Goal: Information Seeking & Learning: Learn about a topic

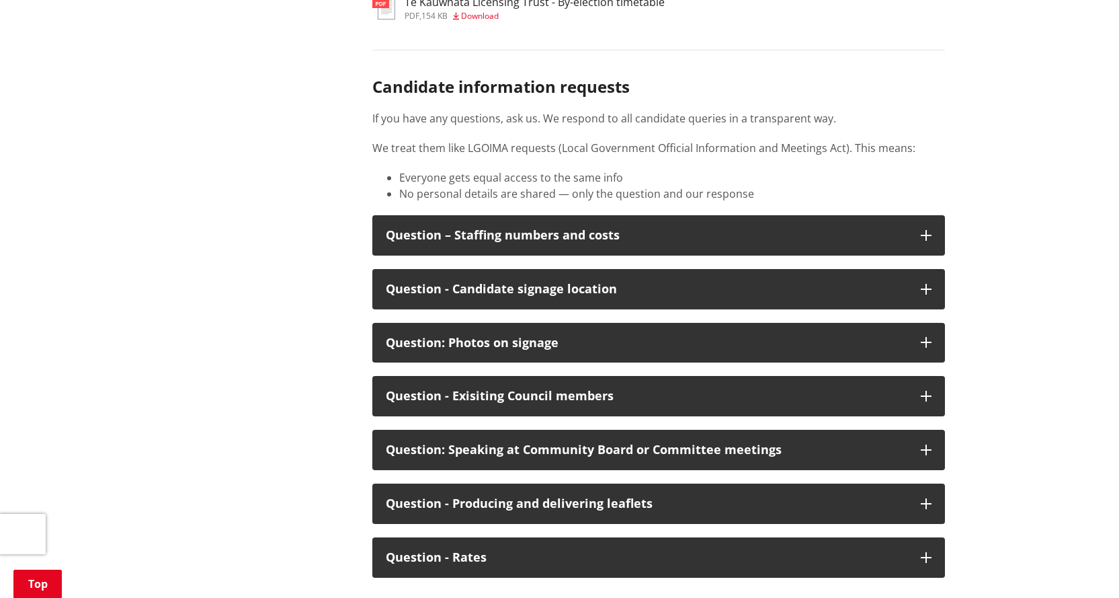
scroll to position [6878, 0]
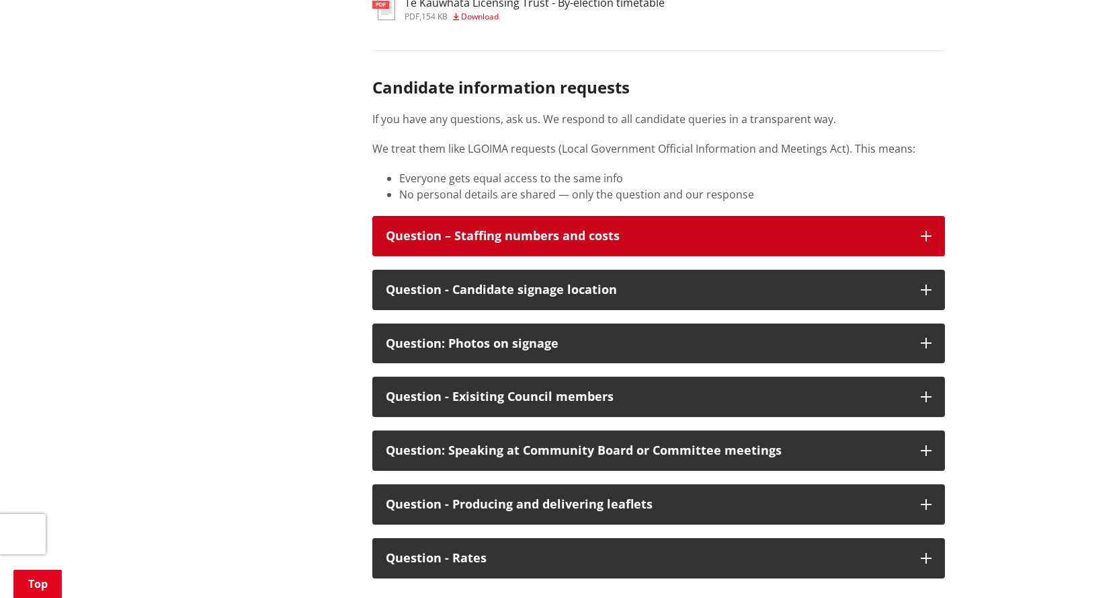
click at [929, 241] on icon "button" at bounding box center [926, 236] width 11 height 11
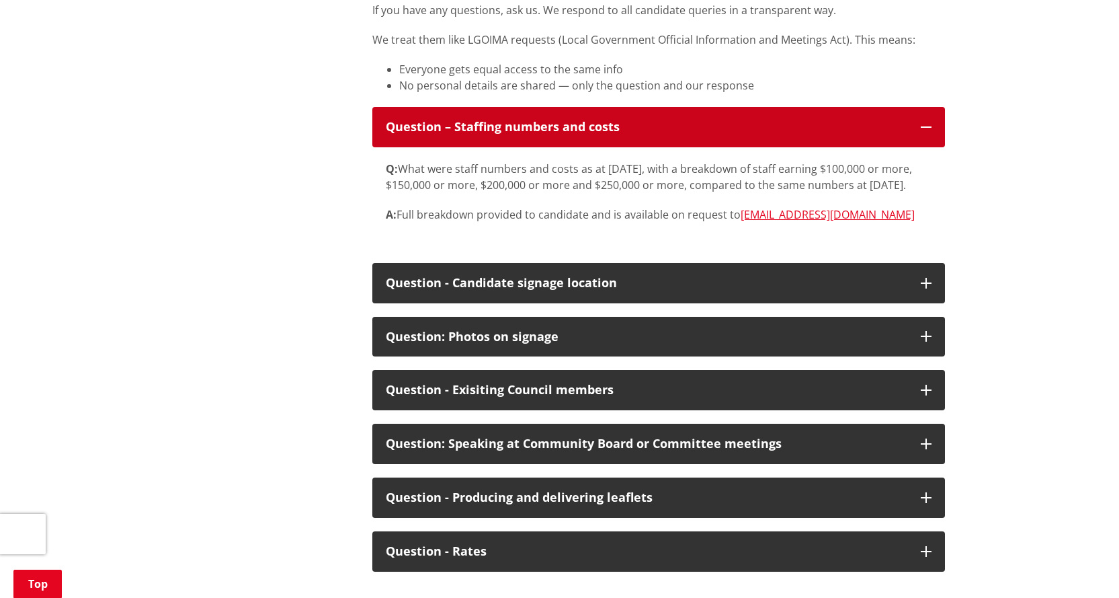
scroll to position [6987, 0]
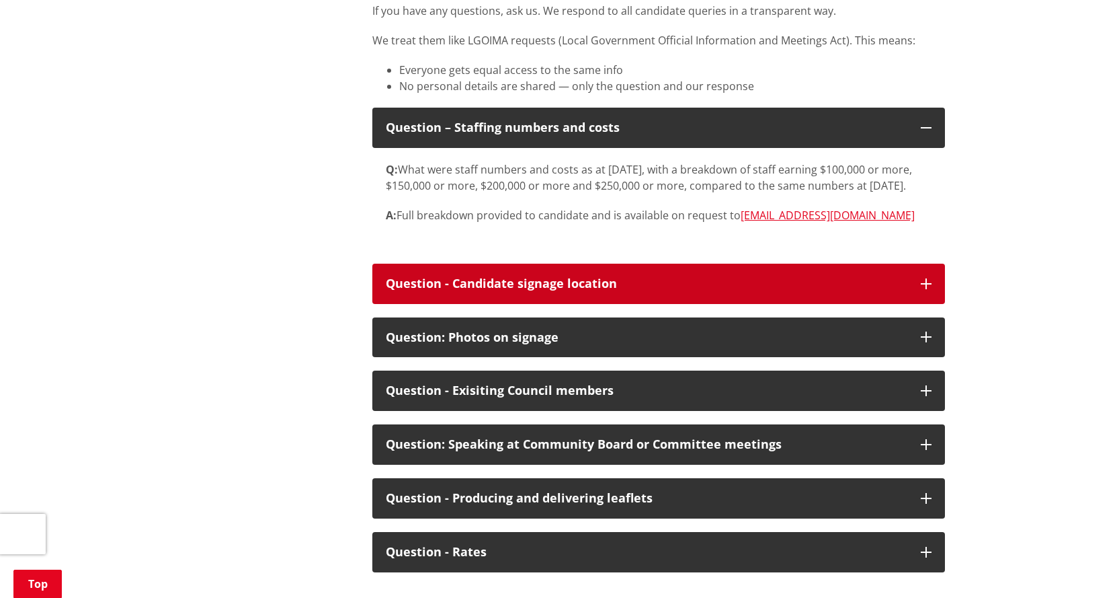
click at [928, 289] on icon "button" at bounding box center [926, 283] width 11 height 11
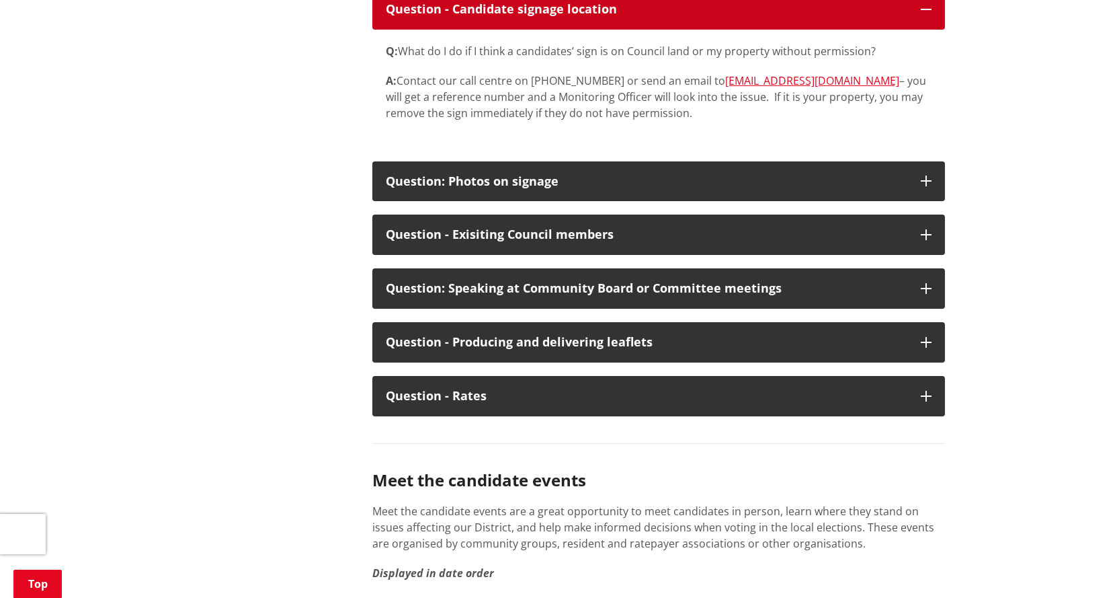
scroll to position [7269, 0]
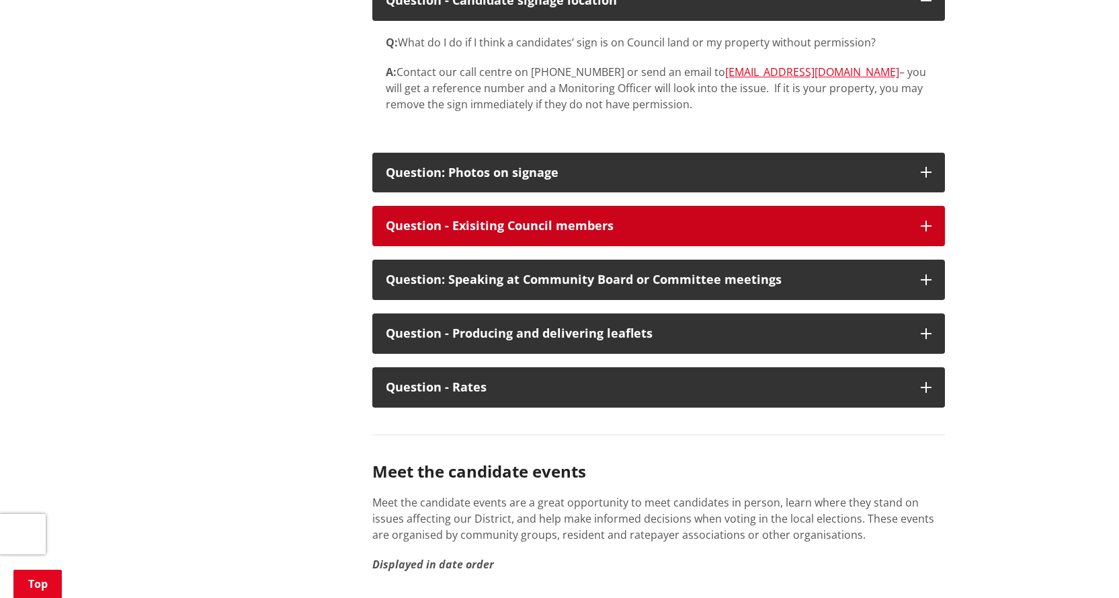
click at [930, 231] on icon "button" at bounding box center [926, 225] width 11 height 11
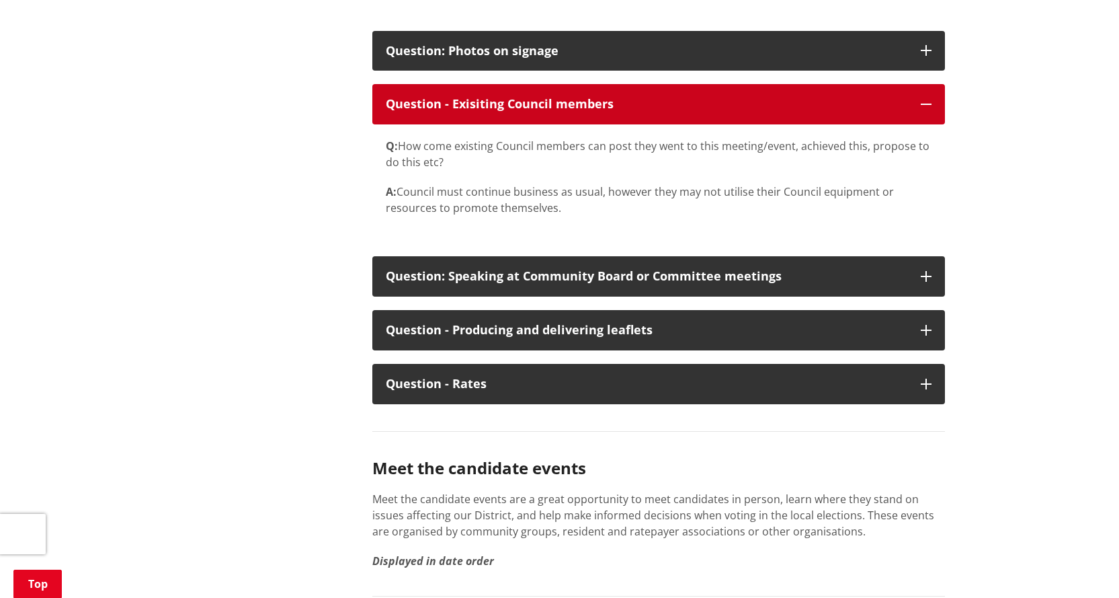
scroll to position [7392, 0]
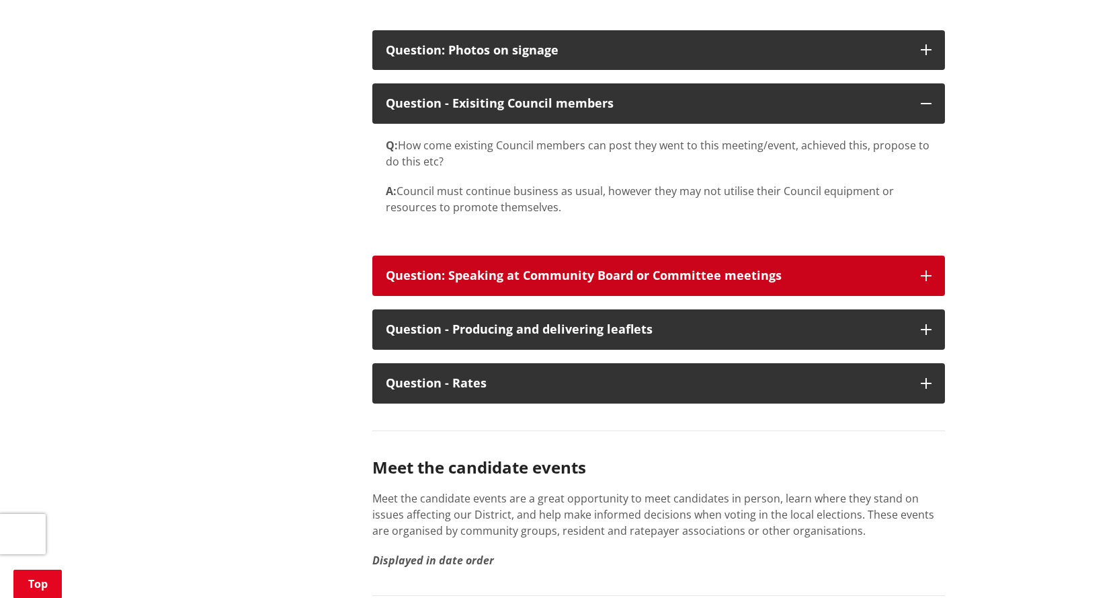
click at [922, 281] on icon "button" at bounding box center [926, 275] width 11 height 11
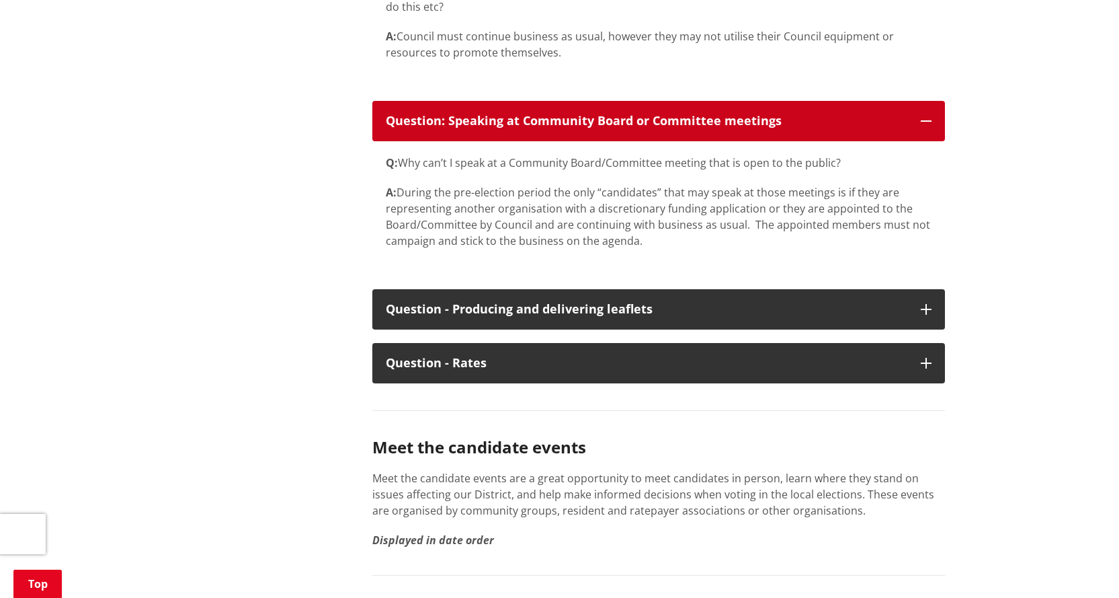
scroll to position [7548, 0]
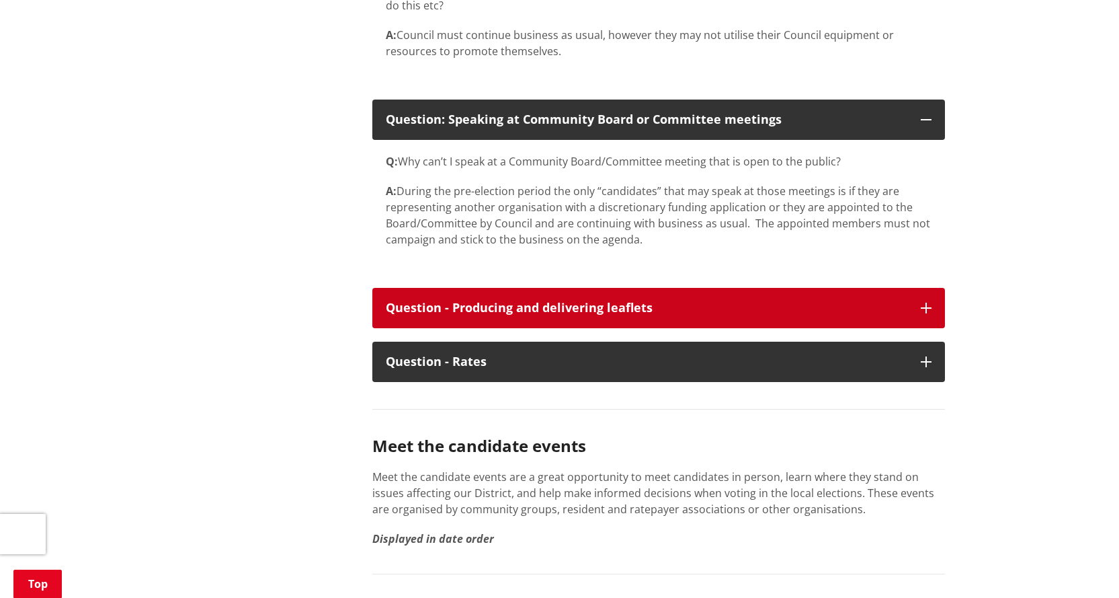
click at [929, 313] on icon "button" at bounding box center [926, 307] width 11 height 11
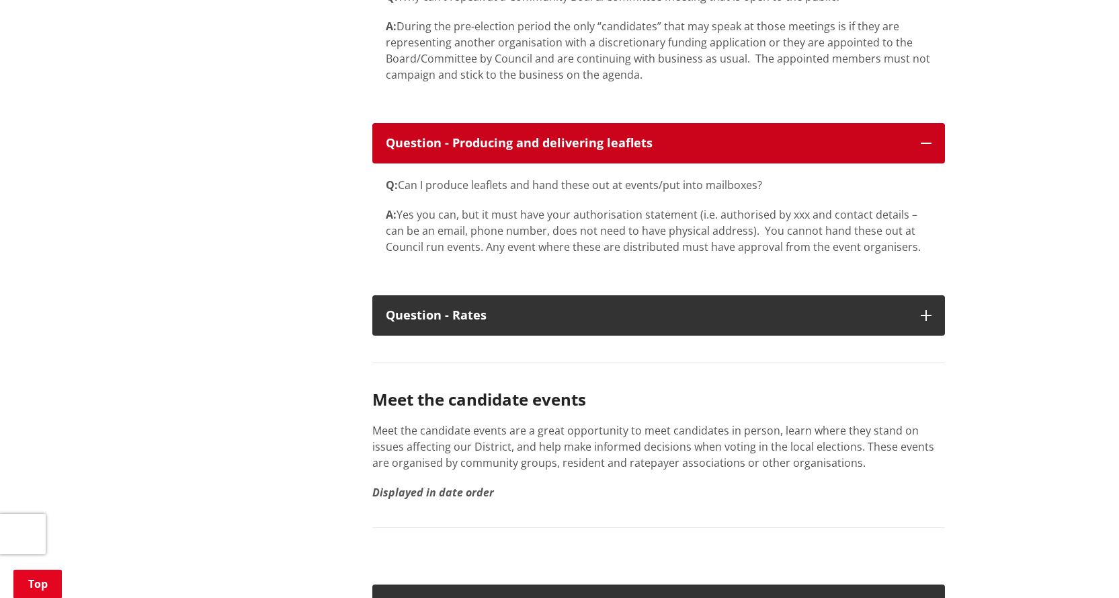
scroll to position [7715, 0]
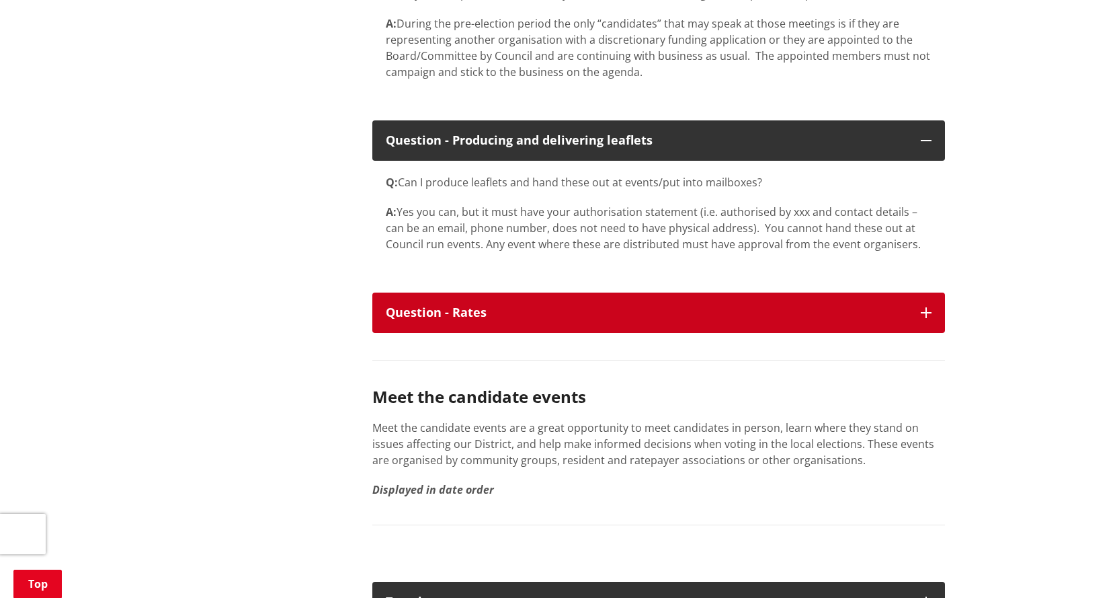
click at [924, 318] on icon "button" at bounding box center [926, 312] width 11 height 11
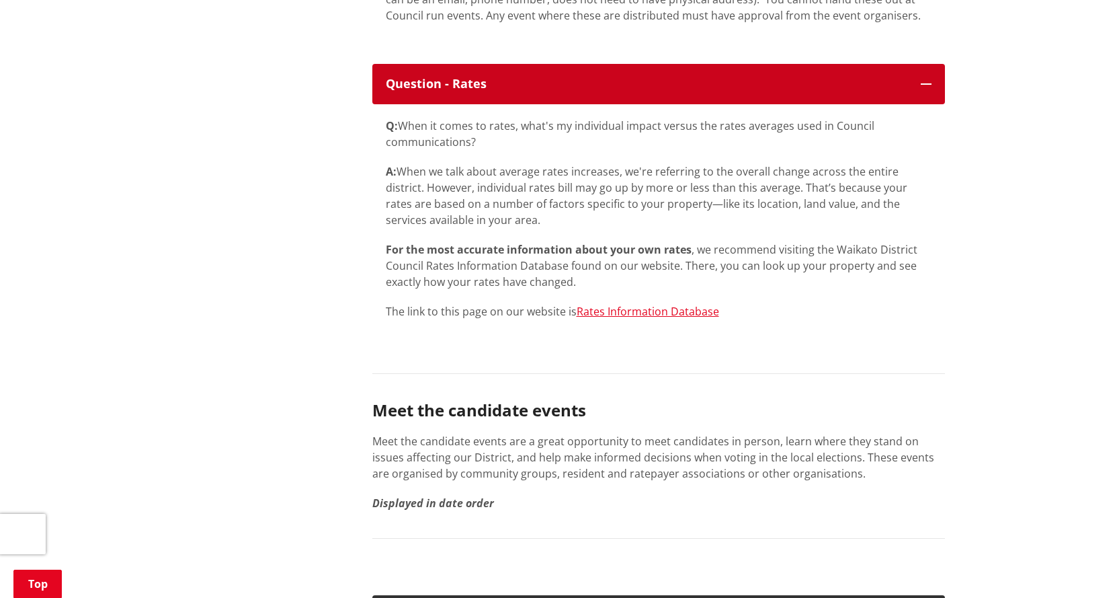
scroll to position [7946, 0]
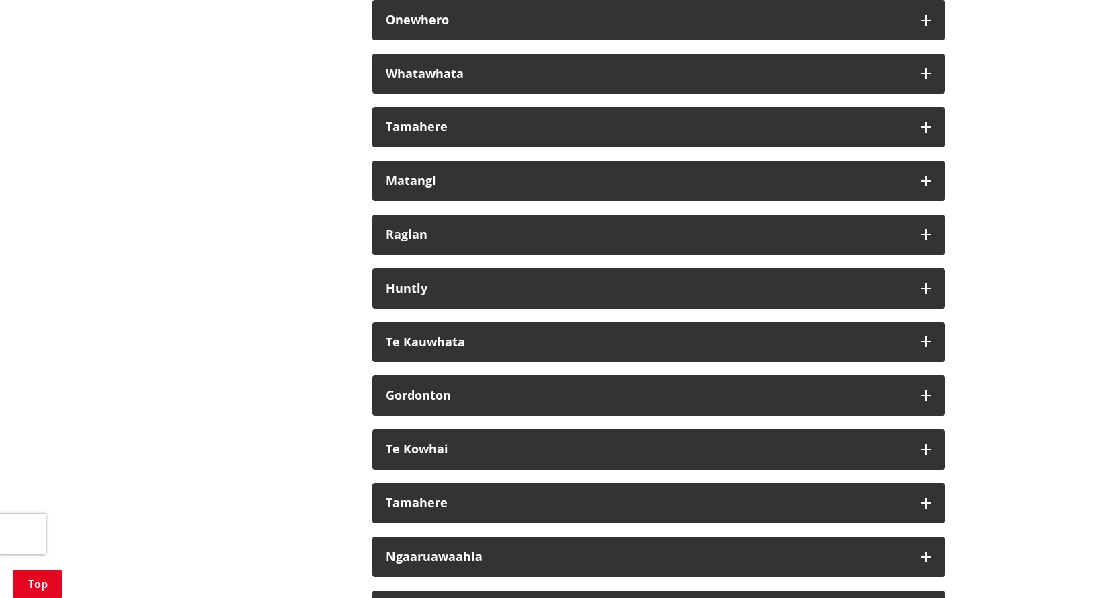
scroll to position [8701, 0]
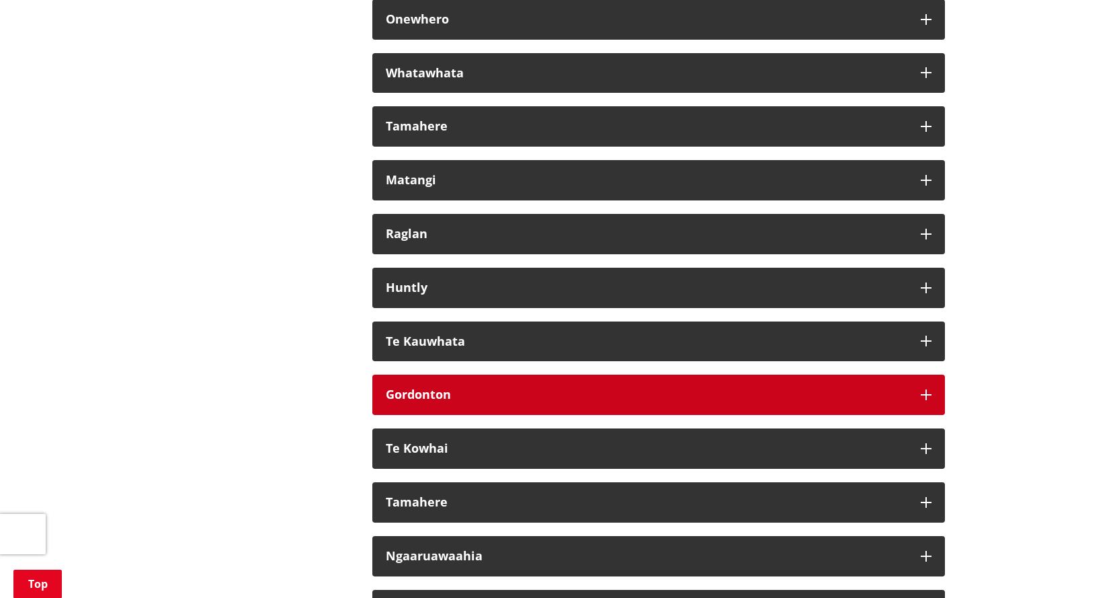
click at [932, 415] on button "Gordonton" at bounding box center [658, 394] width 573 height 40
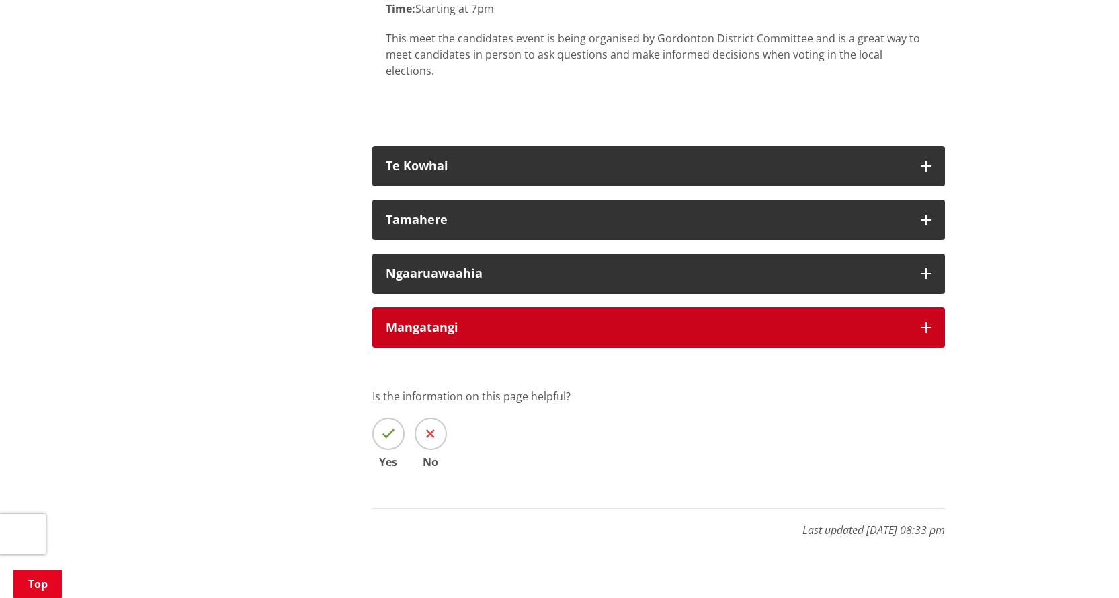
scroll to position [9241, 0]
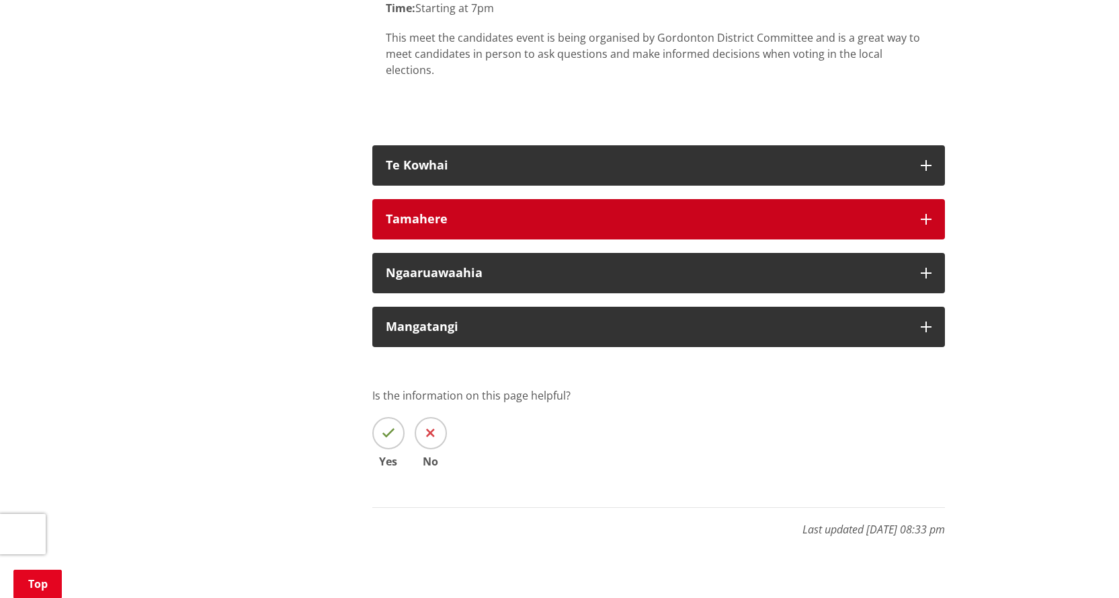
click at [929, 225] on icon "button" at bounding box center [926, 219] width 11 height 11
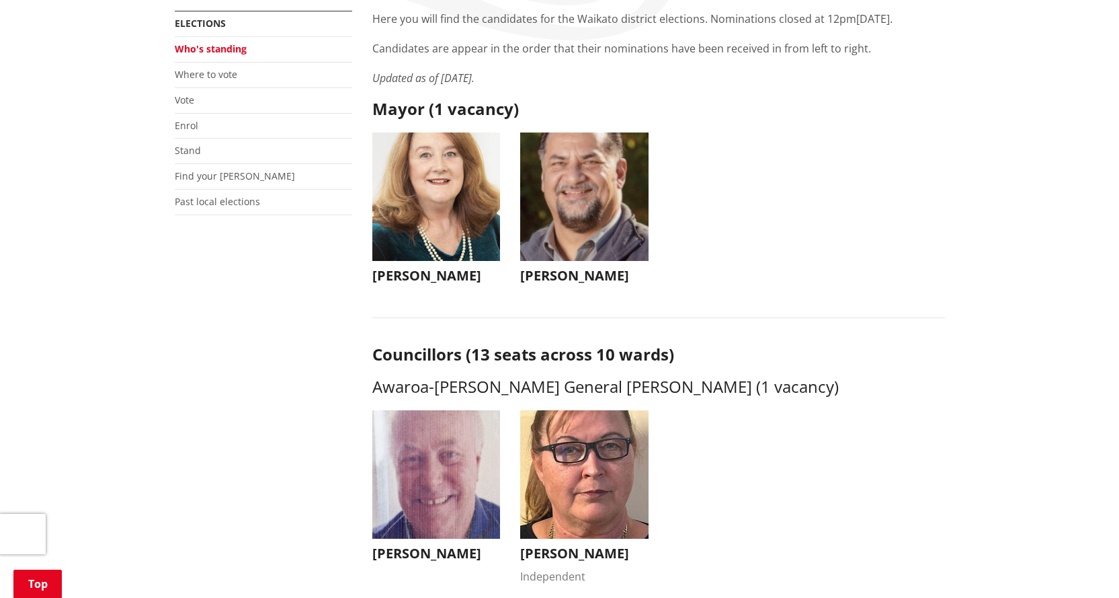
scroll to position [268, 0]
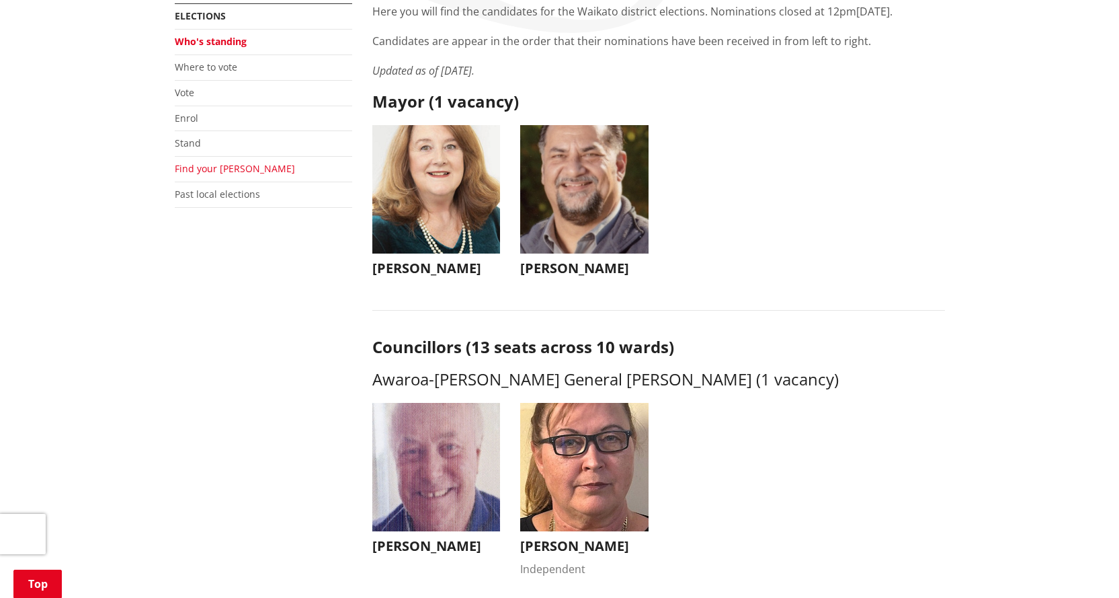
click at [208, 171] on link "Find your [PERSON_NAME]" at bounding box center [235, 168] width 120 height 13
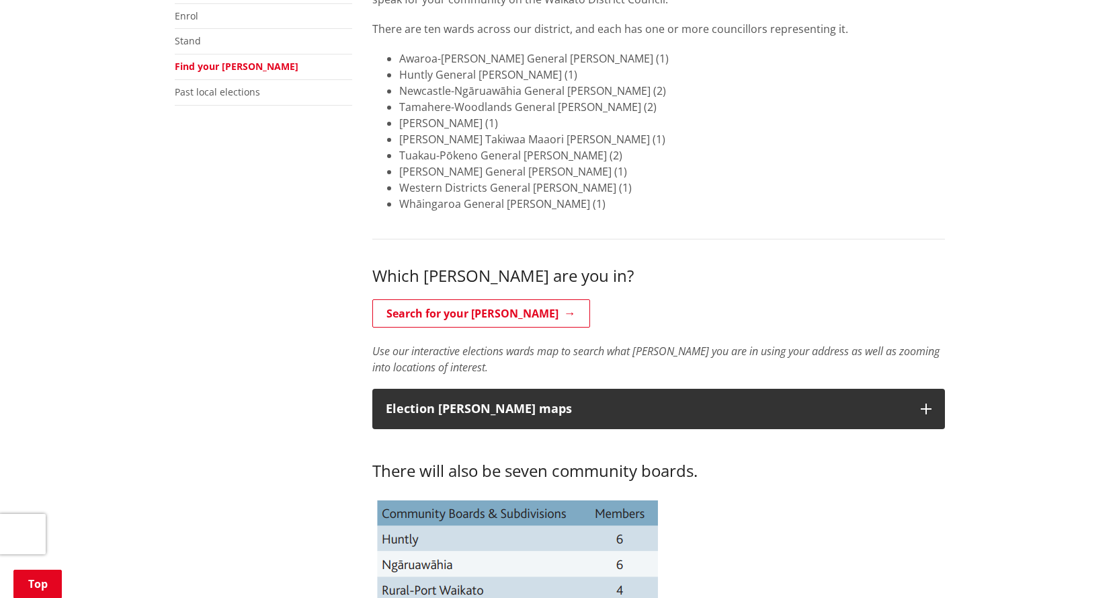
scroll to position [371, 0]
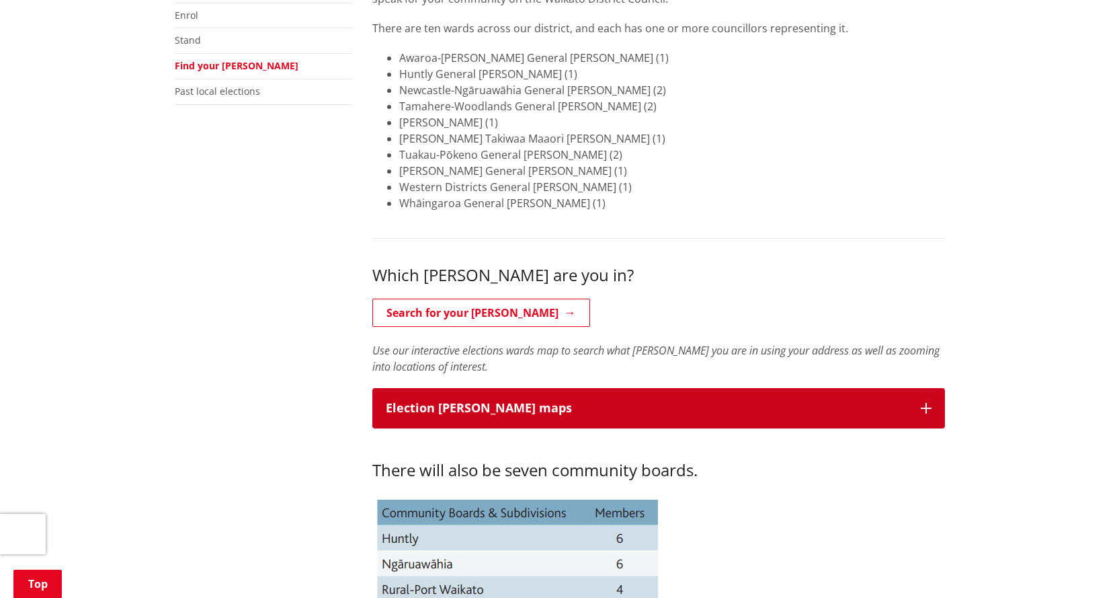
click at [926, 405] on icon "button" at bounding box center [926, 408] width 11 height 11
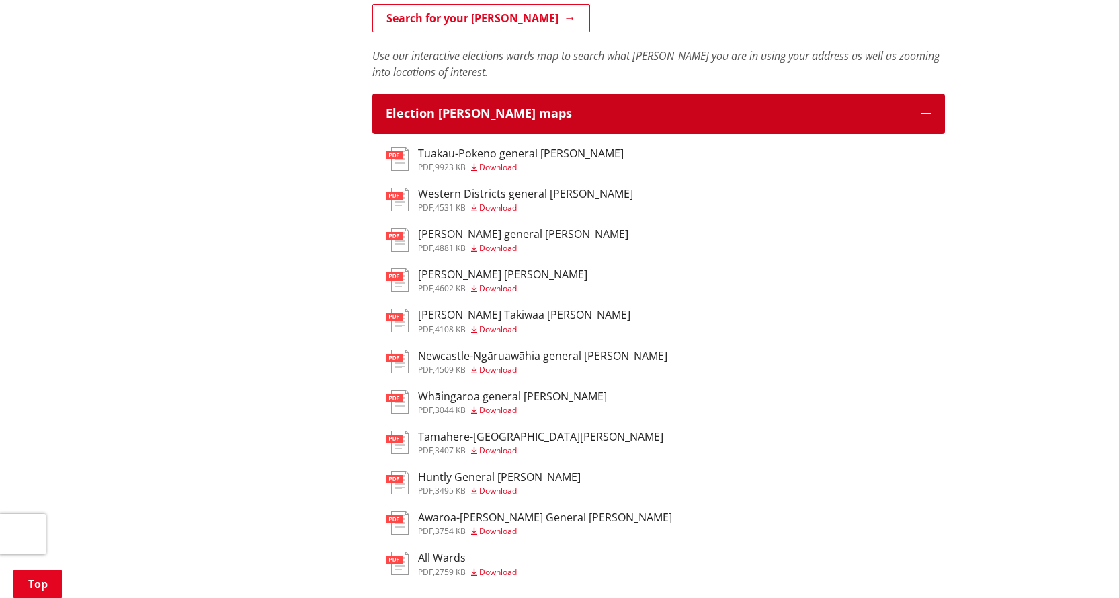
scroll to position [666, 0]
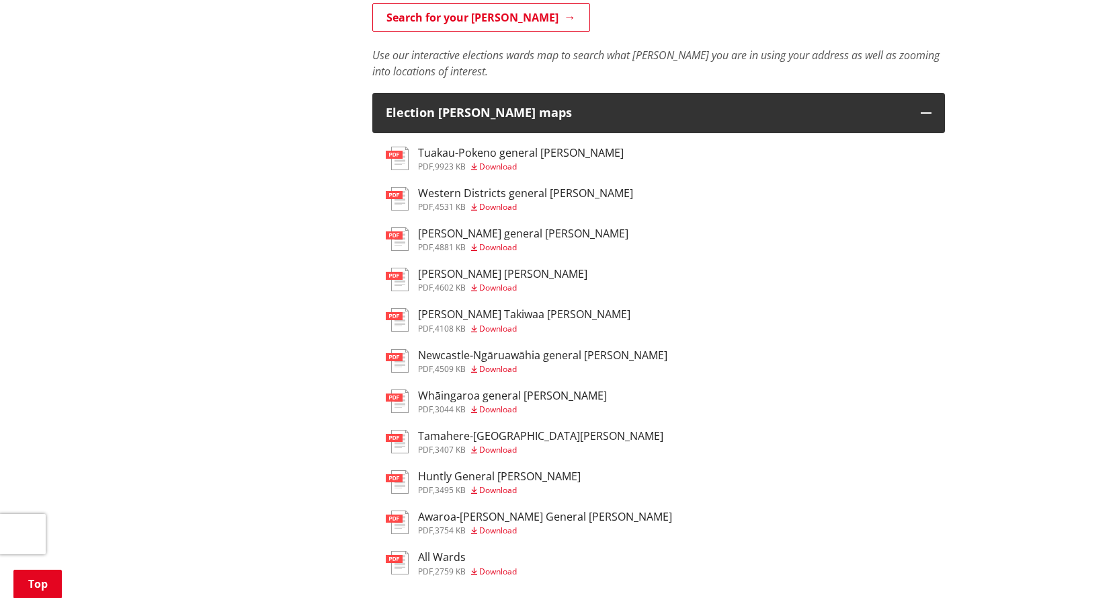
click at [513, 434] on h3 "Tamahere-[GEOGRAPHIC_DATA][PERSON_NAME]" at bounding box center [540, 436] width 245 height 13
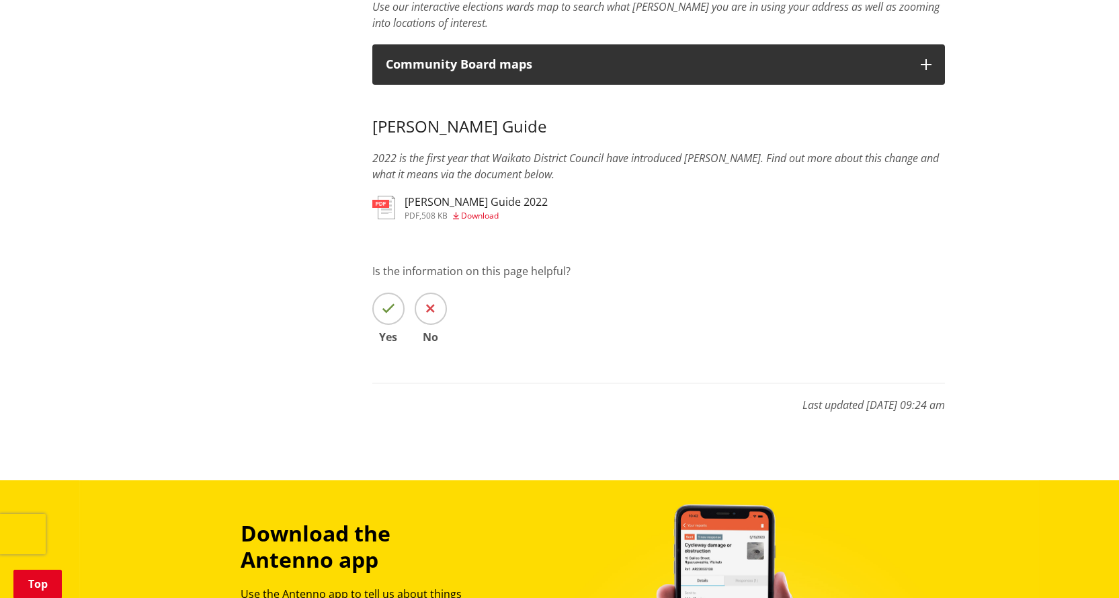
scroll to position [1225, 0]
click at [430, 204] on h3 "[PERSON_NAME] Guide 2022" at bounding box center [476, 201] width 143 height 13
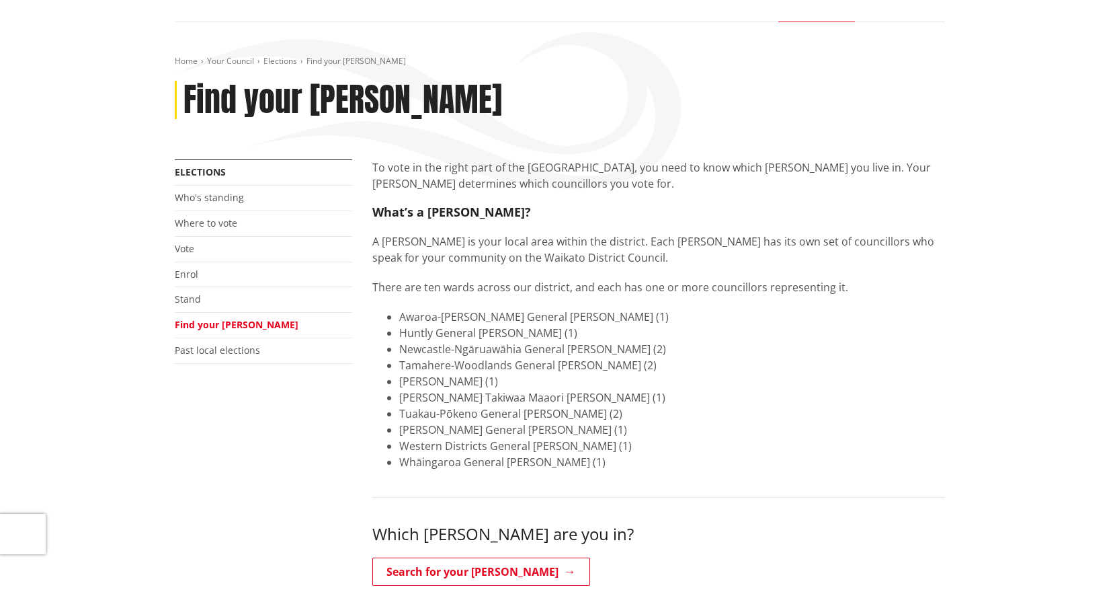
scroll to position [98, 0]
